Goal: Information Seeking & Learning: Understand process/instructions

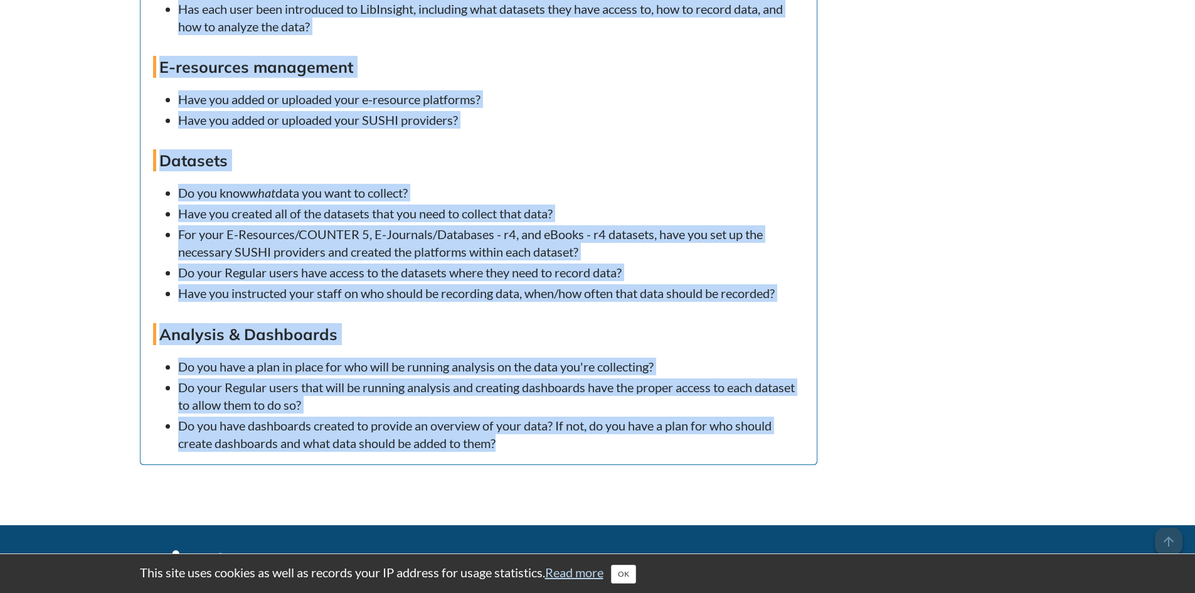
scroll to position [4747, 0]
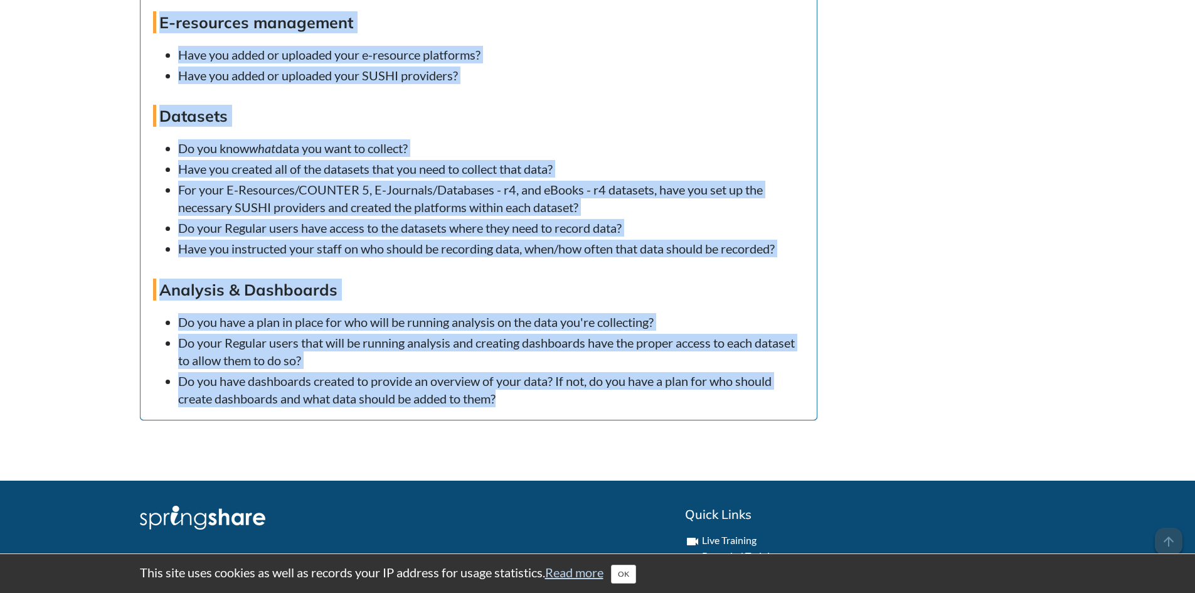
drag, startPoint x: 161, startPoint y: 127, endPoint x: 593, endPoint y: 428, distance: 526.6
click at [593, 419] on div "Before you go, consider reviewing the following checklist to make sure you have…" at bounding box center [478, 59] width 676 height 719
copy div "System settings Have you configured your system settings, such as date & time s…"
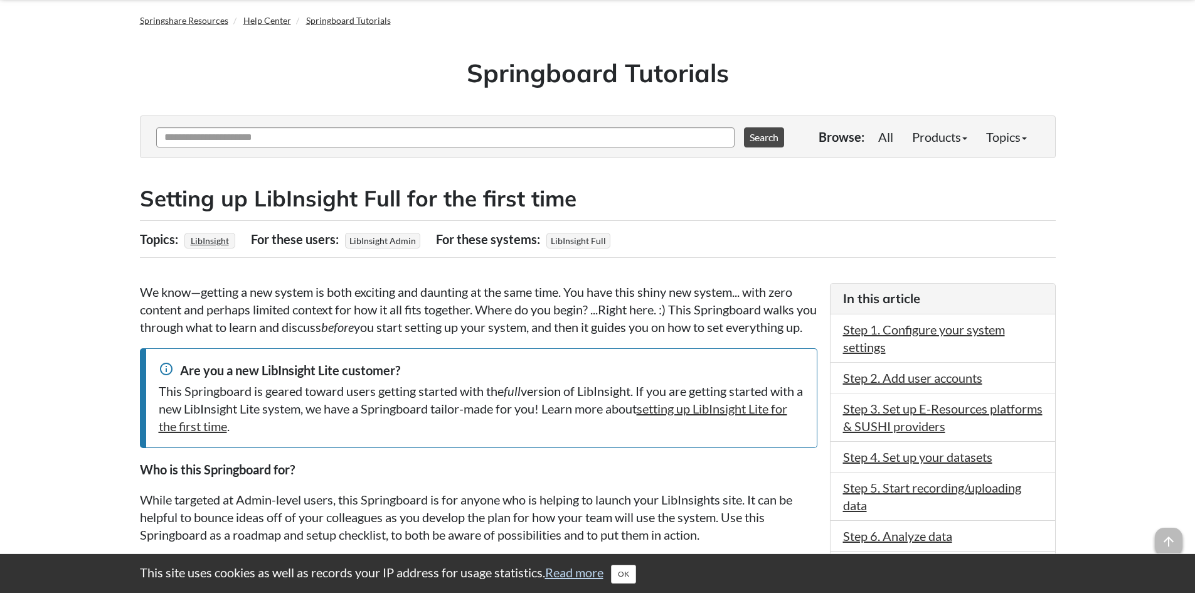
scroll to position [0, 0]
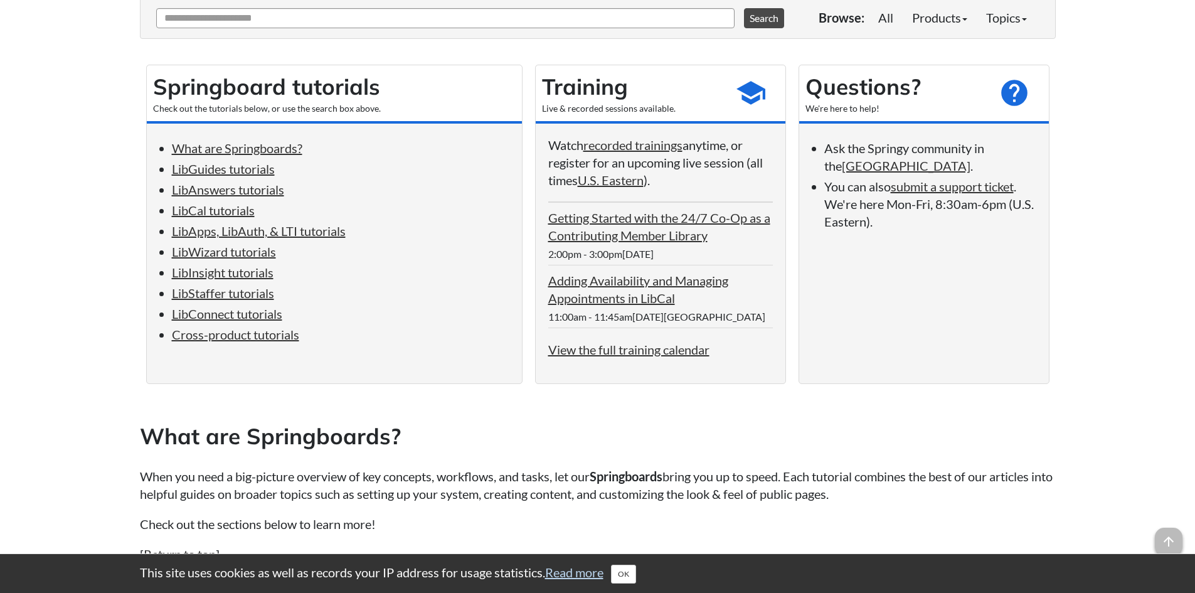
scroll to position [188, 0]
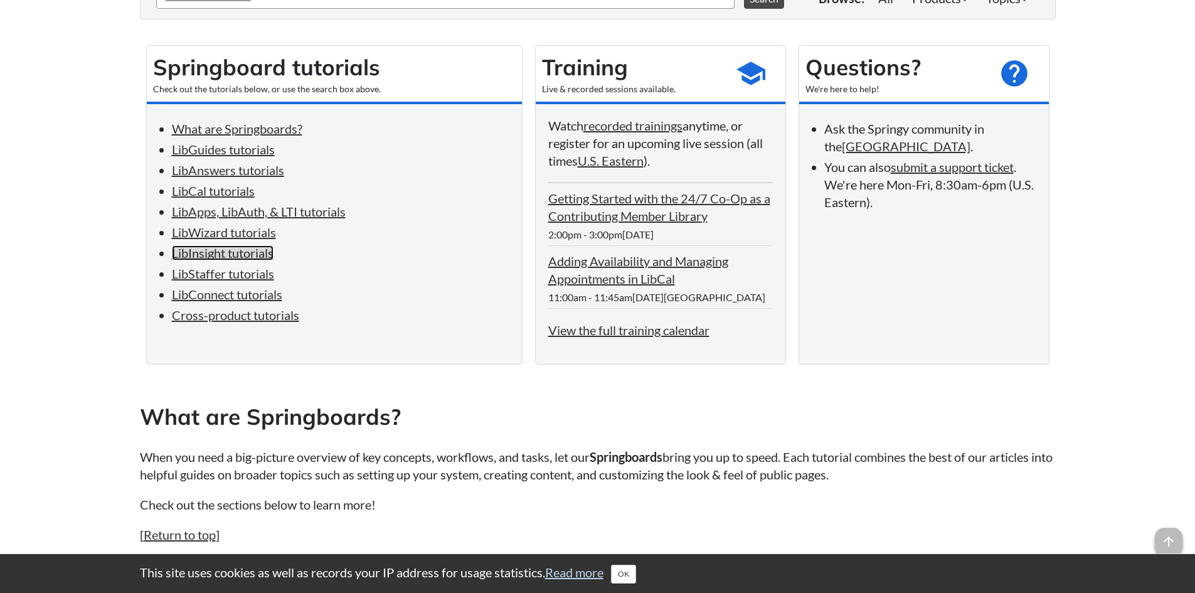
click at [203, 252] on link "LibInsight tutorials" at bounding box center [223, 252] width 102 height 15
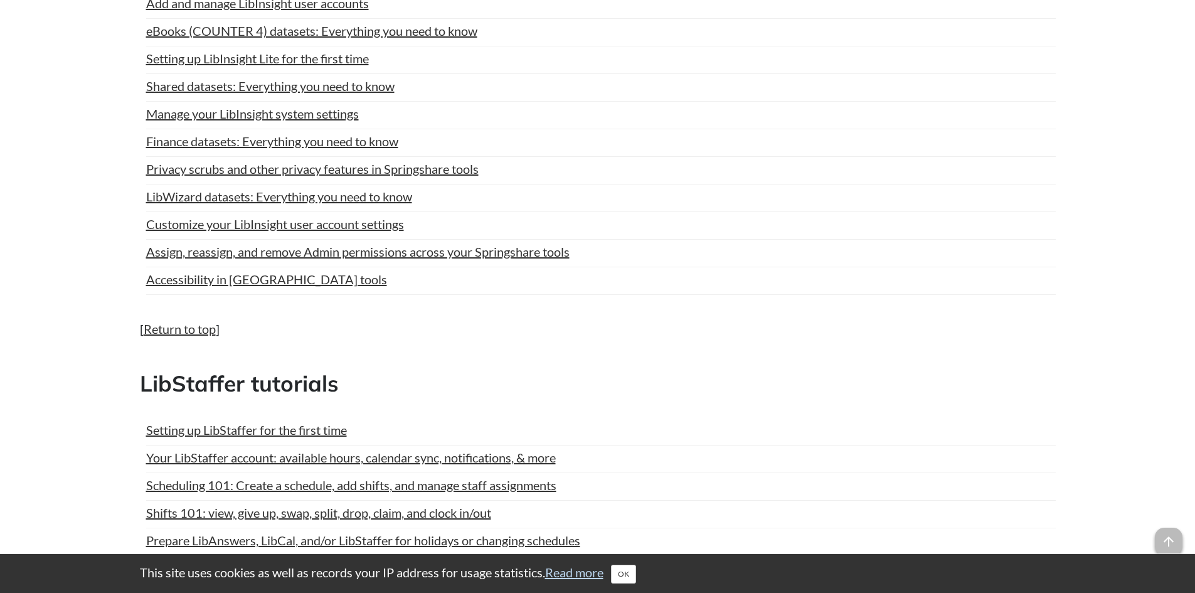
scroll to position [4996, 0]
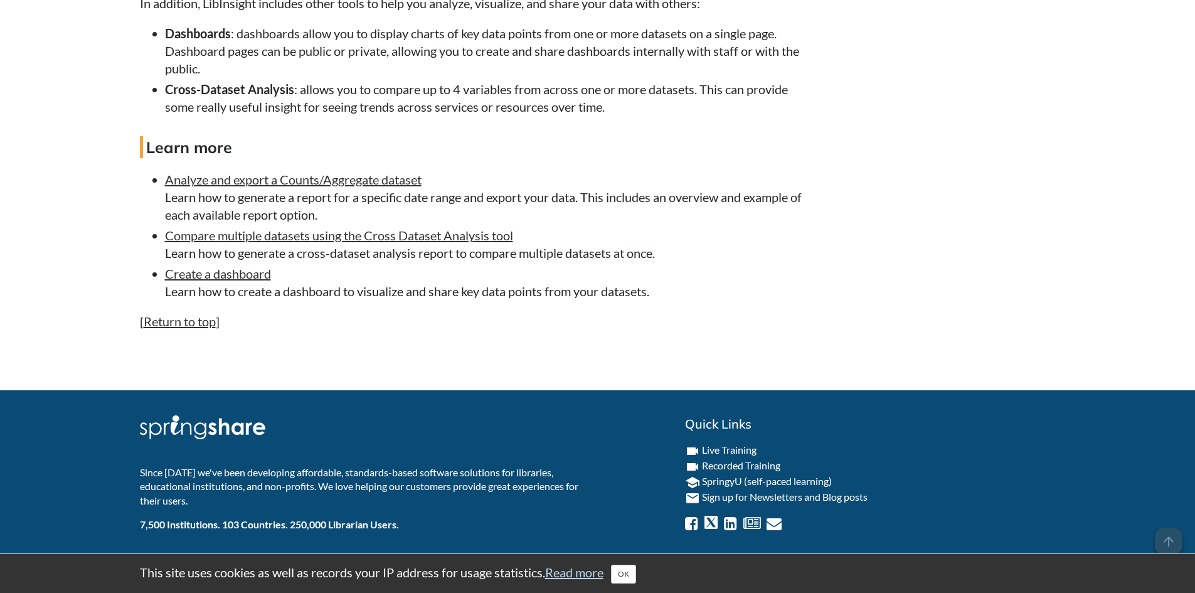
scroll to position [2450, 0]
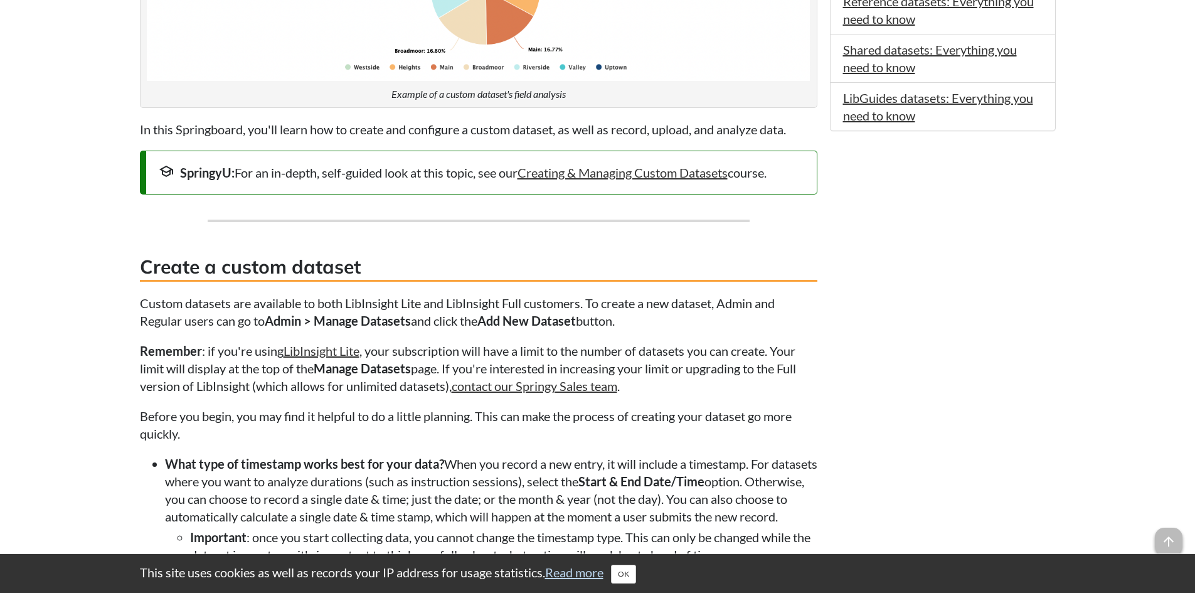
scroll to position [941, 0]
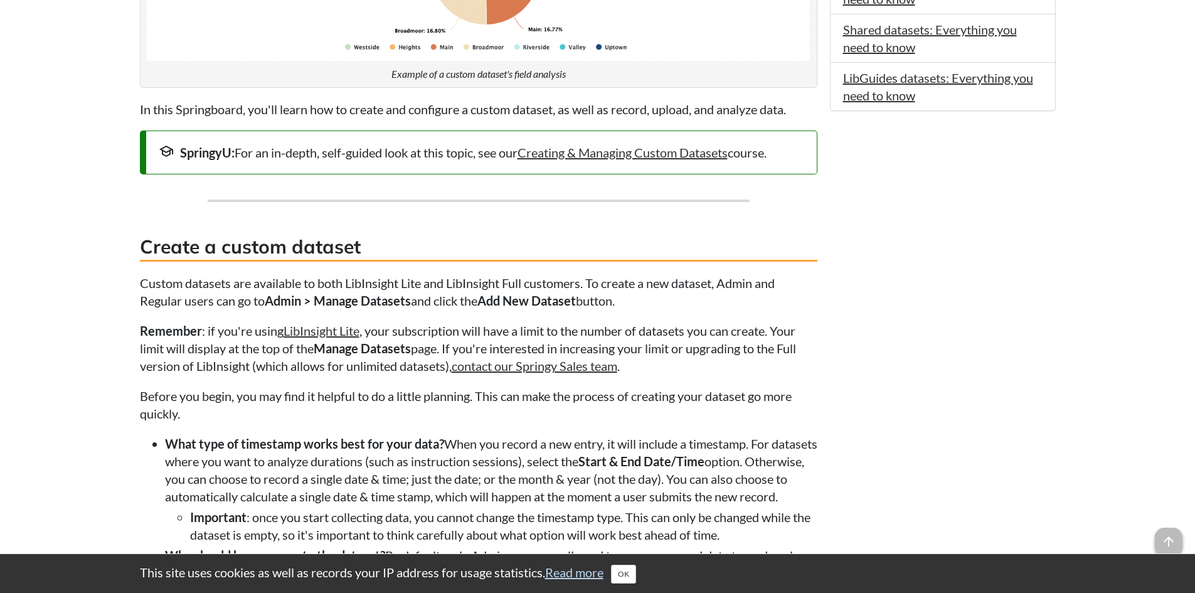
click at [309, 406] on p "Before you begin, you may find it helpful to do a little planning. This can mak…" at bounding box center [478, 404] width 677 height 35
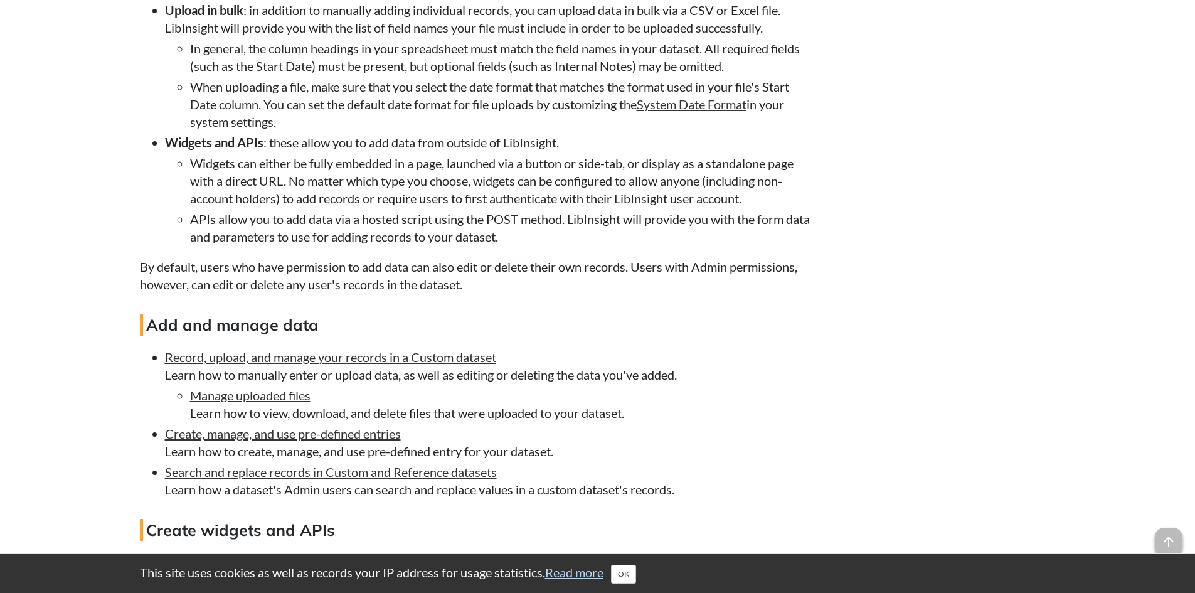
scroll to position [2257, 0]
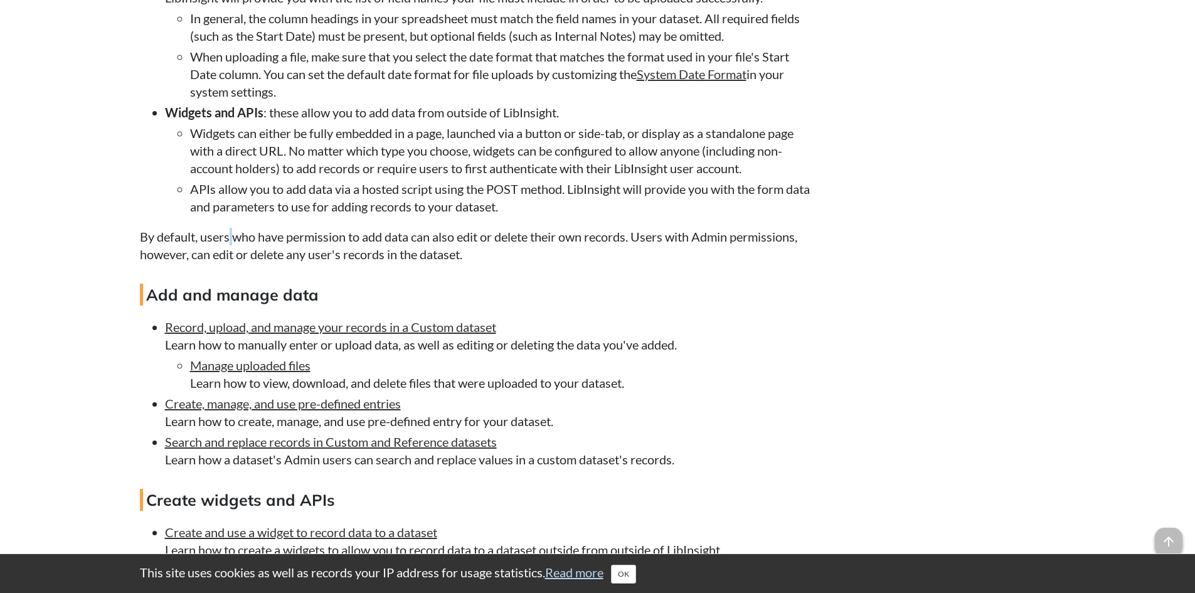
drag, startPoint x: 811, startPoint y: 195, endPoint x: 241, endPoint y: 231, distance: 570.5
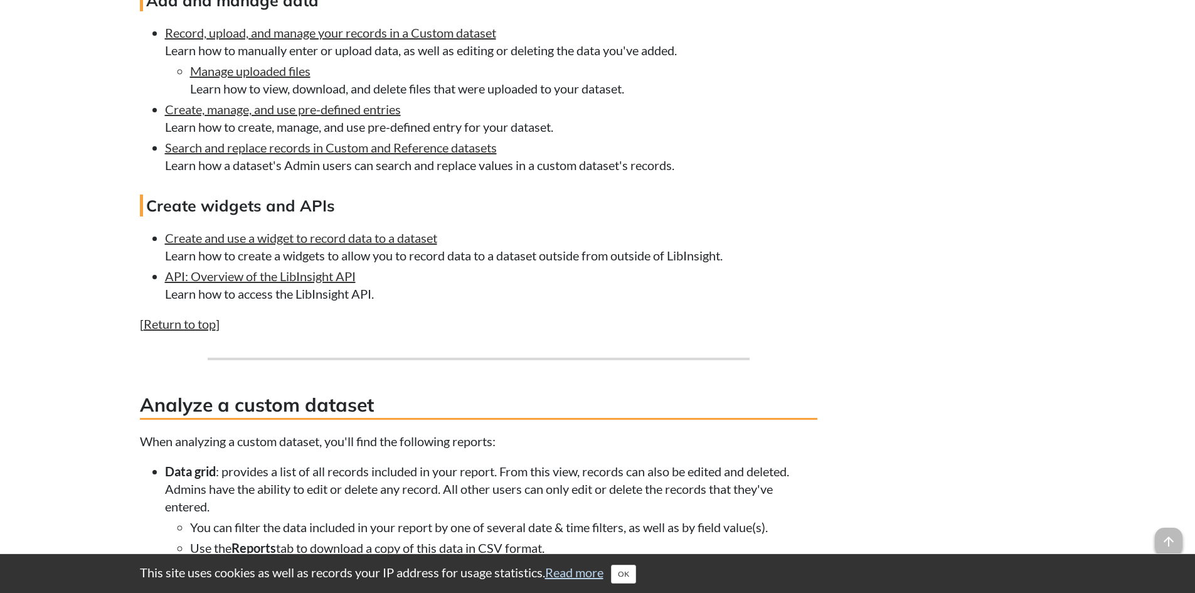
scroll to position [2571, 0]
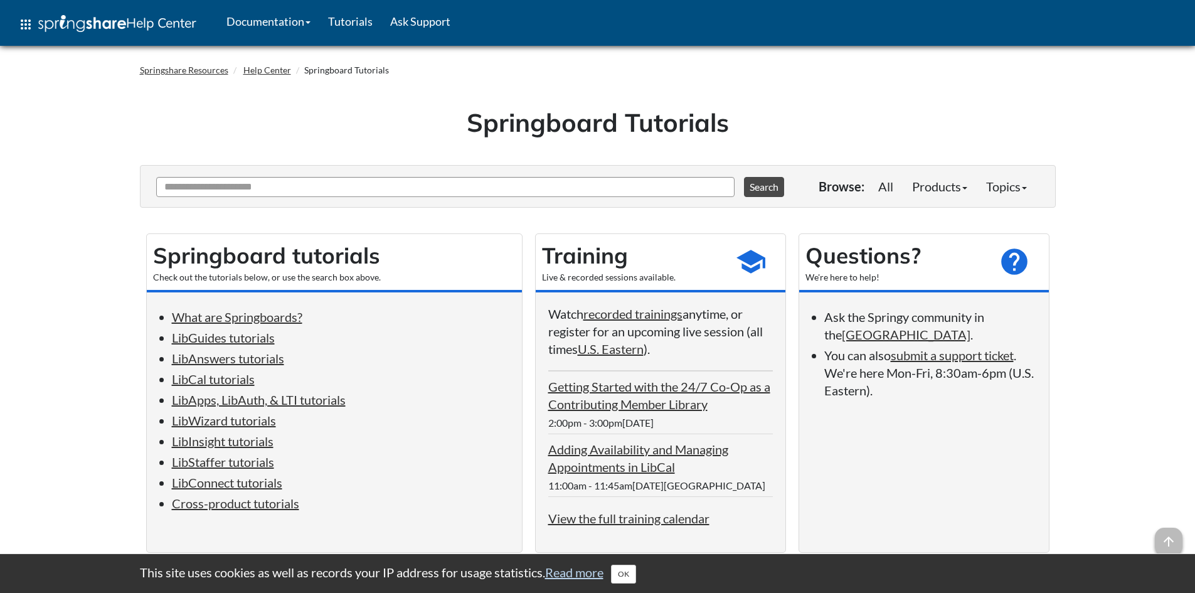
scroll to position [4996, 0]
